Goal: Transaction & Acquisition: Purchase product/service

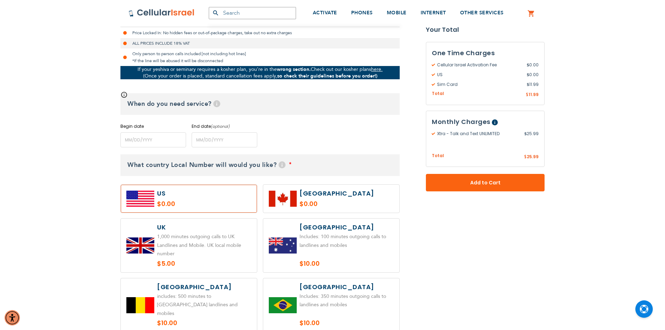
scroll to position [244, 0]
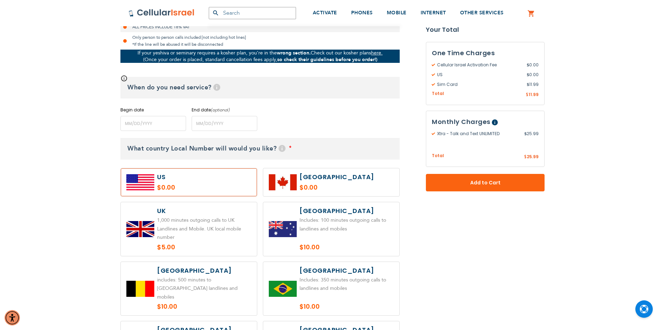
click at [190, 183] on label at bounding box center [189, 182] width 136 height 28
click at [197, 218] on label at bounding box center [189, 229] width 136 height 54
radio input "true"
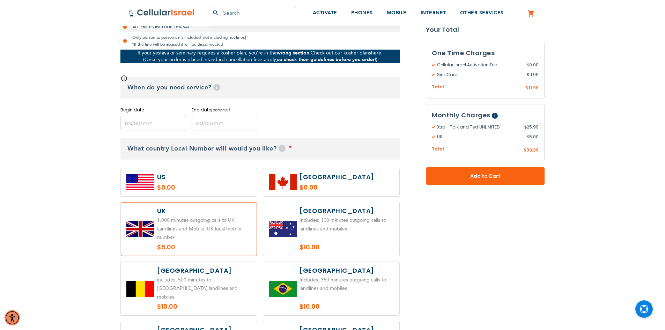
click at [202, 185] on label at bounding box center [189, 182] width 136 height 28
radio input "true"
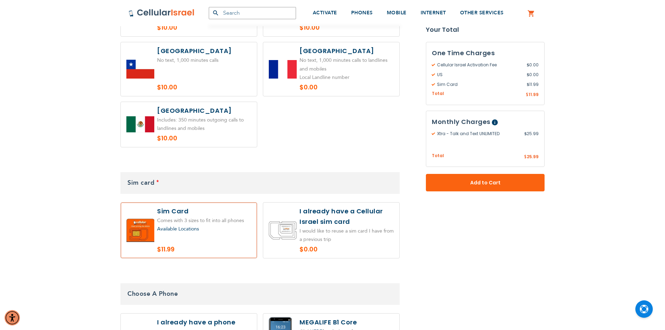
scroll to position [524, 0]
click at [305, 221] on label at bounding box center [331, 230] width 136 height 56
radio input "true"
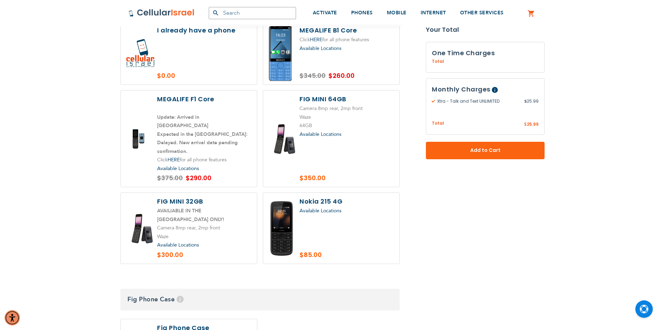
scroll to position [873, 0]
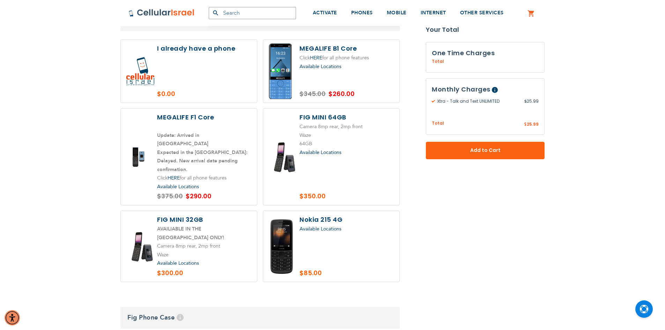
click at [324, 149] on span "Available Locations" at bounding box center [321, 152] width 42 height 7
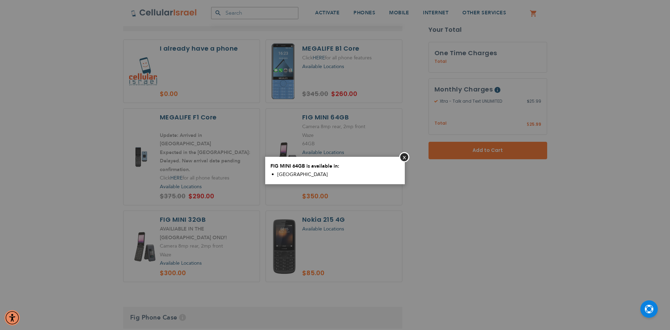
click at [440, 209] on aside "Close FIG MINI 64GB is available in: [GEOGRAPHIC_DATA]" at bounding box center [335, 165] width 670 height 330
click at [403, 158] on button "Close" at bounding box center [404, 157] width 10 height 10
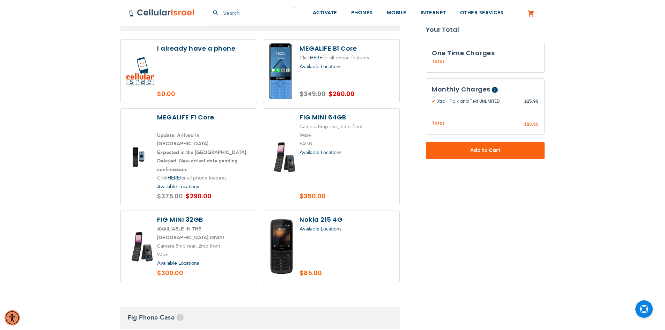
click at [137, 143] on label at bounding box center [189, 157] width 136 height 96
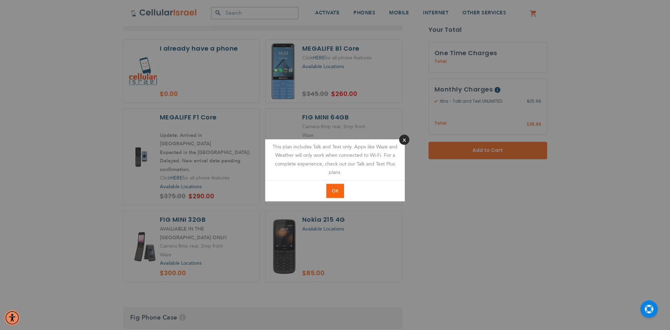
click at [405, 135] on button "Close" at bounding box center [404, 139] width 10 height 10
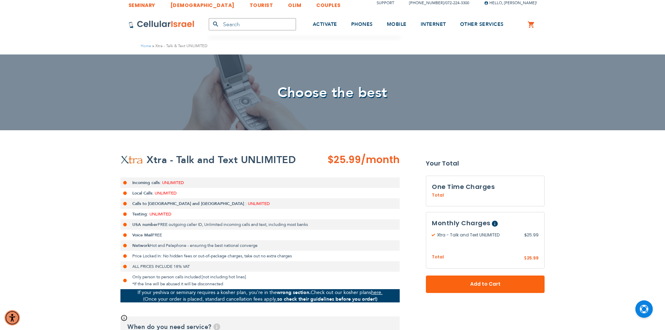
scroll to position [0, 0]
